Goal: Answer question/provide support

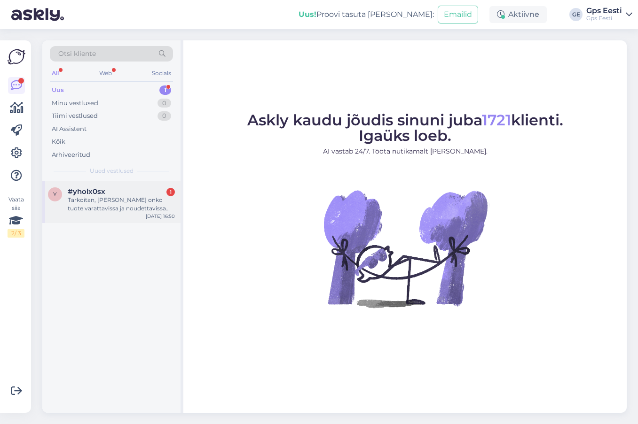
click at [125, 202] on div "Tarkoitan, [PERSON_NAME] onko tuote varattavissa ja noudettavissa kaupasta? [PE…" at bounding box center [121, 204] width 107 height 17
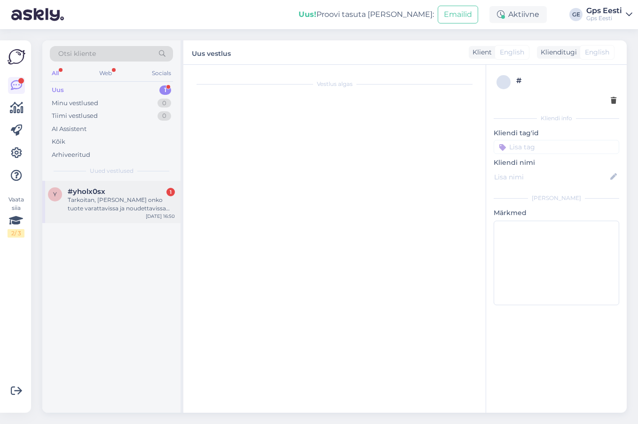
click at [133, 205] on div "Tarkoitan, [PERSON_NAME] onko tuote varattavissa ja noudettavissa kaupasta? [PE…" at bounding box center [121, 204] width 107 height 17
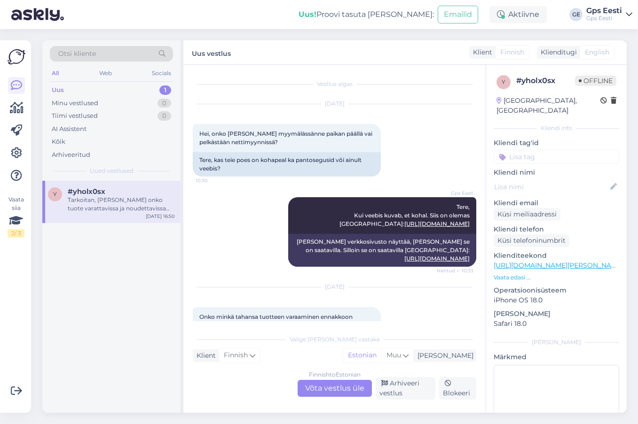
click at [139, 202] on div "Tarkoitan, [PERSON_NAME] onko tuote varattavissa ja noudettavissa kaupasta? [PE…" at bounding box center [121, 204] width 107 height 17
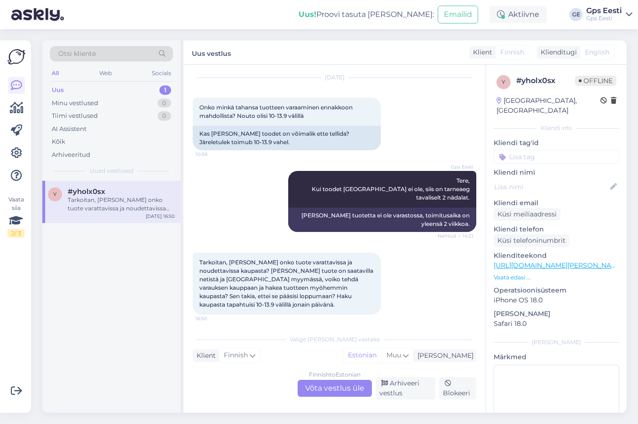
scroll to position [222, 0]
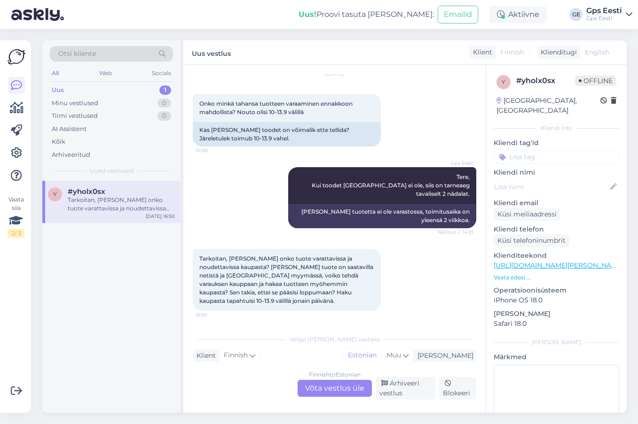
click at [330, 391] on div "Finnish to Estonian Võta vestlus üle" at bounding box center [334, 388] width 74 height 17
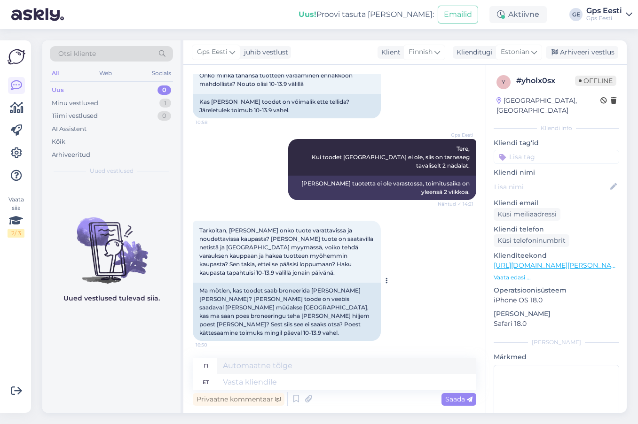
scroll to position [243, 0]
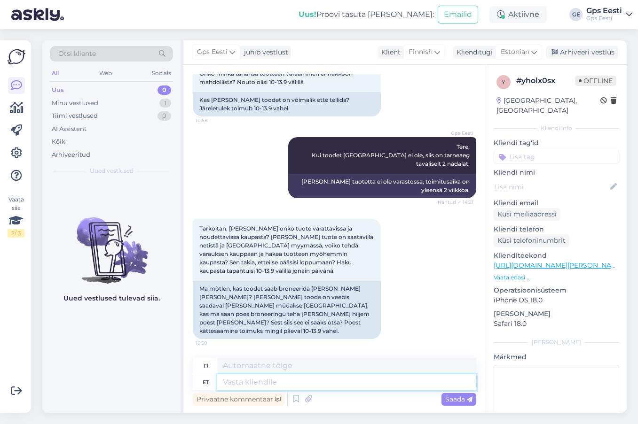
click at [265, 382] on textarea at bounding box center [346, 383] width 259 height 16
type textarea "Epoest s"
type textarea "Eepoksesta"
type textarea "Epoest saate"
type textarea "[PERSON_NAME] eepoksesta"
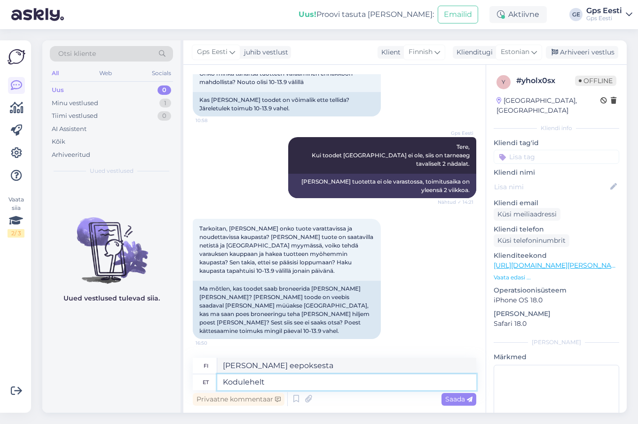
type textarea "Kodulehelt s"
type textarea "Etusivulta"
type textarea "Kodulehelt saate te"
type textarea "Etusivulta [PERSON_NAME]"
type textarea "Kodulehelt saate teha"
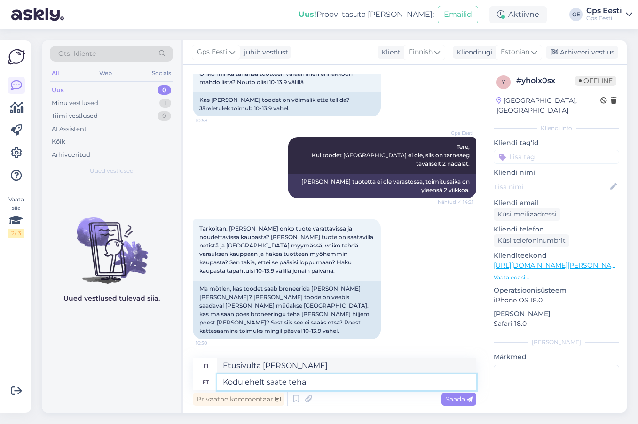
type textarea "Etusivulta [PERSON_NAME] tehdä"
type textarea "Kodulehelt saate teha ostuja"
type textarea "[PERSON_NAME] tehdä ostoksen verkkosivustolta"
type textarea "Kodulehelt saate teha ostu ja v"
type textarea "[PERSON_NAME] tehdä ostoksen verkkosivustolta."
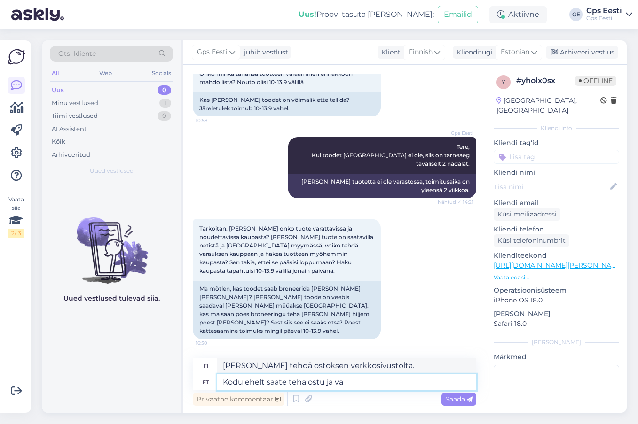
type textarea "Kodulehelt saate teha ostu ja val"
type textarea "[PERSON_NAME] tehdä ostoksen verkkosivustolta ja"
type textarea "Kodulehelt saate teha ostu ja valida ta"
type textarea "[PERSON_NAME] tehdä ostoksen ja [PERSON_NAME] verkkosivuilta"
type textarea "Kodulehelt saate teha ostu ja valida tarneks ""
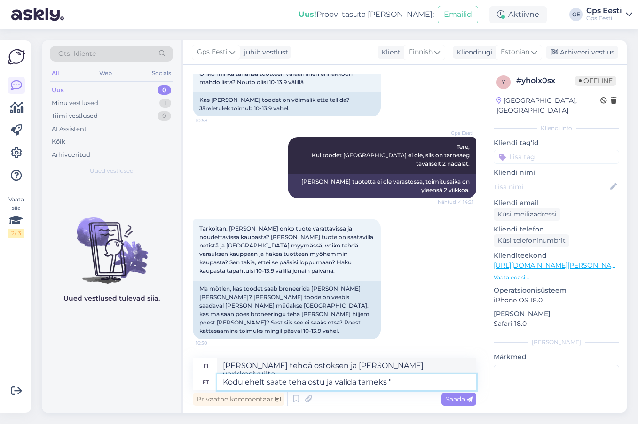
type textarea "[PERSON_NAME] tehdä ostoksen ja [PERSON_NAME] toimituksen verkkosivuston kautta."
type textarea "Kodulehelt saate teha ostu ja valida tarneks "Tulen"
type textarea "[PERSON_NAME] tehdä ostoksen verkkosivustolla ja [PERSON_NAME] toimitukseksi "[…"
type textarea "Kodulehelt saate teha ostu ja valida tarneks "Tulen ise jöä"
type textarea "[PERSON_NAME] tehdä ostoksen verkkosivustolla ja [PERSON_NAME] toimitukseksi "T…"
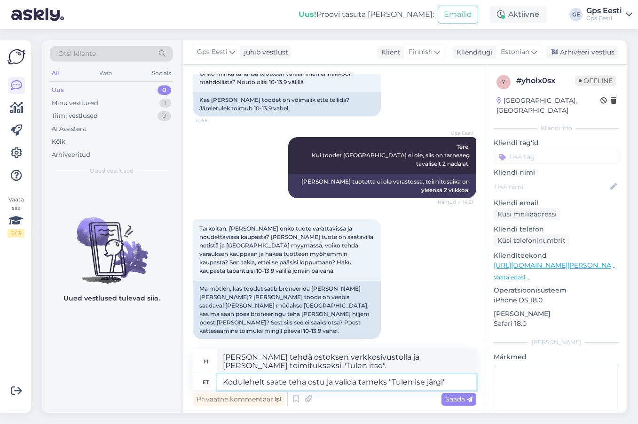
type textarea "Kodulehelt saate teha ostu ja valida tarneks "Tulen ise järgi"."
type textarea "[PERSON_NAME] tehdä ostoksen verkkosivustolla ja [PERSON_NAME] toimitukseksi "N…"
type textarea "Kodulehelt saate teha ostu ja valida tarneks "Tulen ise järgi"."
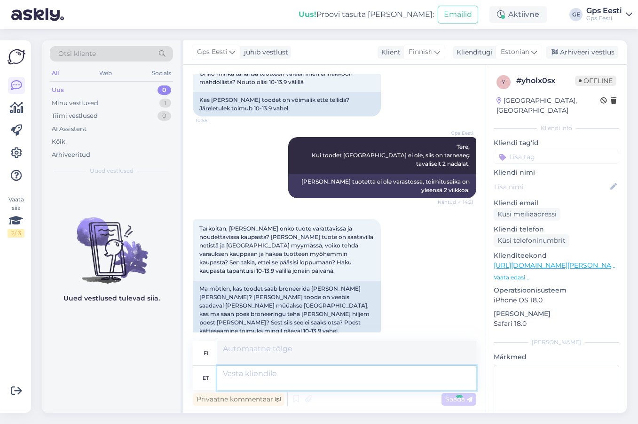
scroll to position [328, 0]
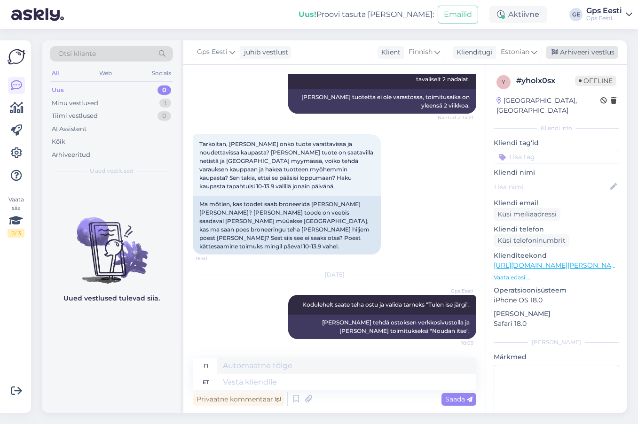
click at [578, 55] on div "Arhiveeri vestlus" at bounding box center [582, 52] width 72 height 13
